Goal: Entertainment & Leisure: Consume media (video, audio)

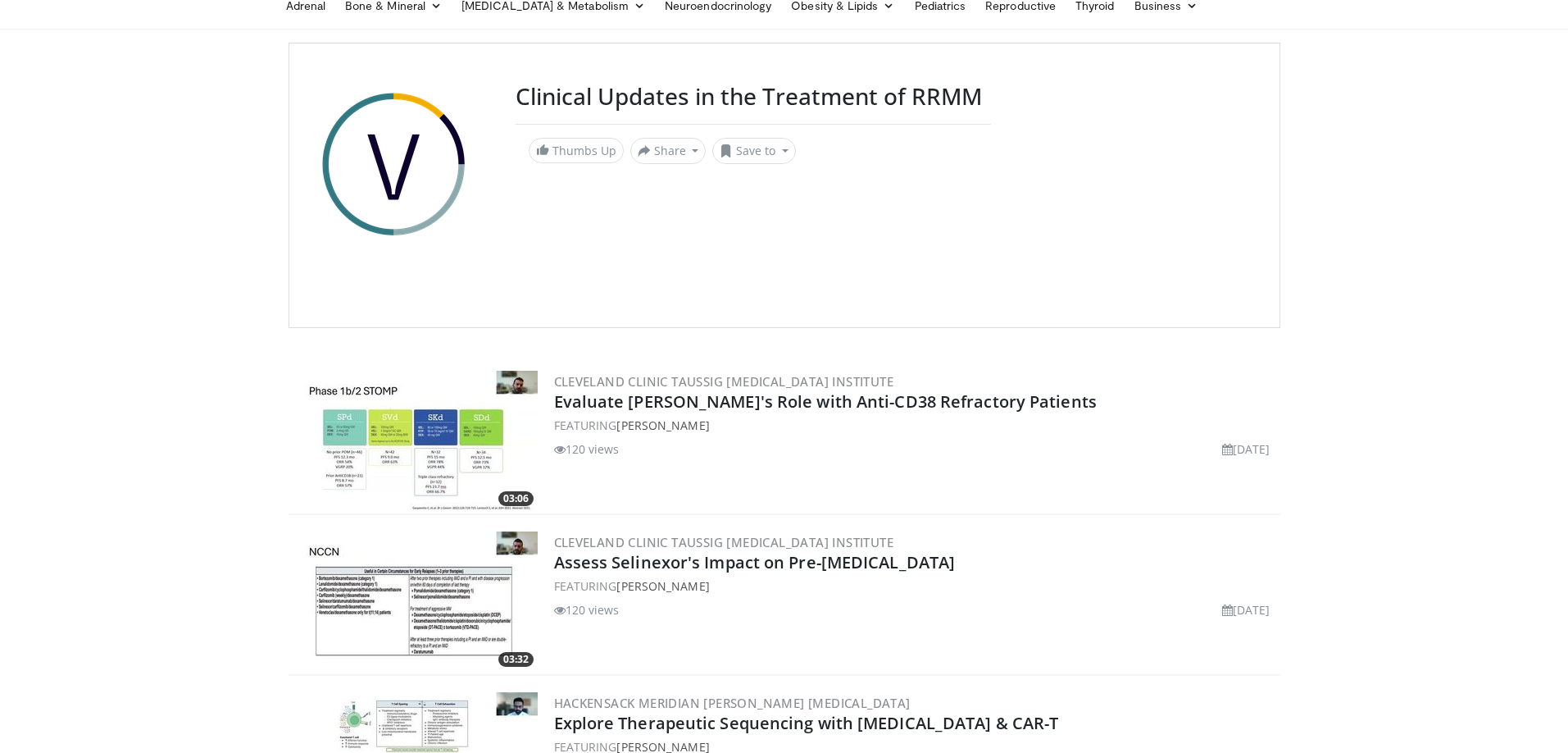
scroll to position [114, 0]
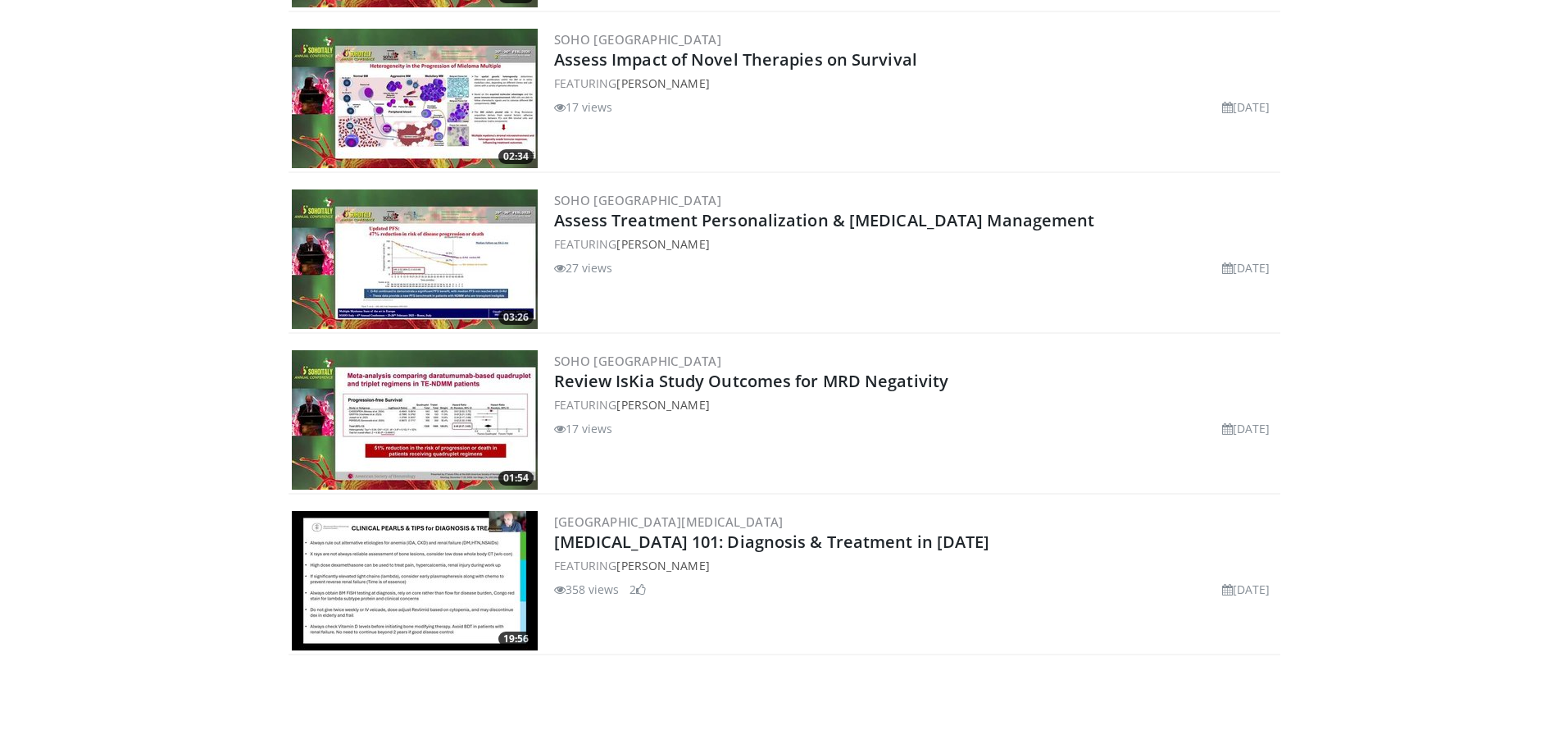
scroll to position [4810, 0]
